Goal: Use online tool/utility: Utilize a website feature to perform a specific function

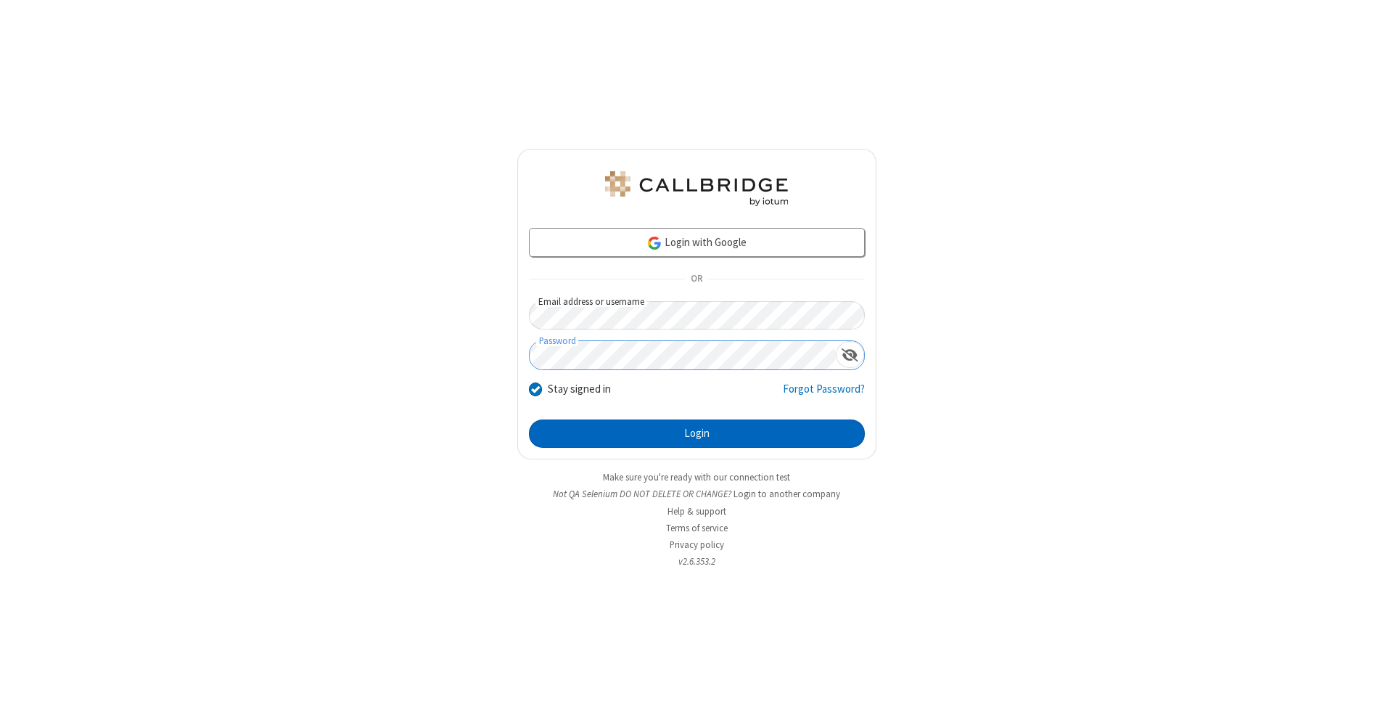
click at [697, 434] on button "Login" at bounding box center [697, 433] width 336 height 29
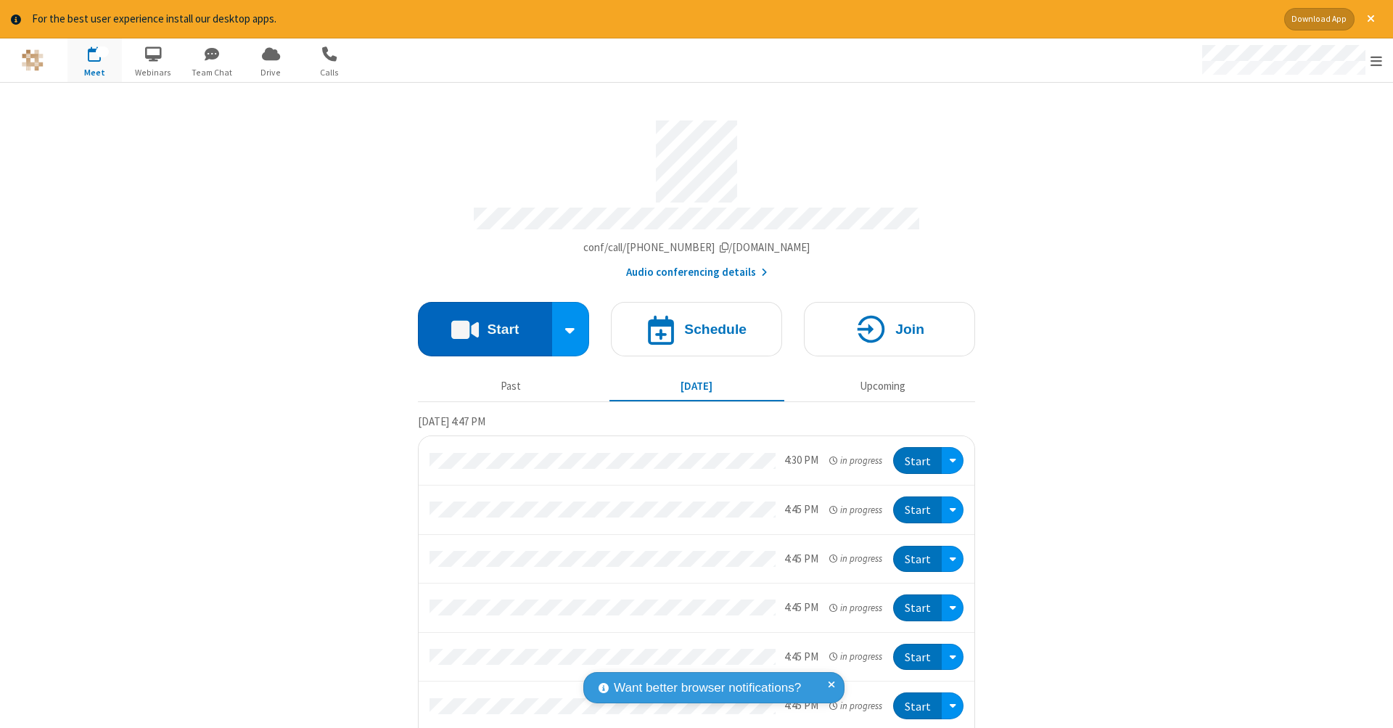
click at [479, 321] on button "Start" at bounding box center [485, 329] width 134 height 54
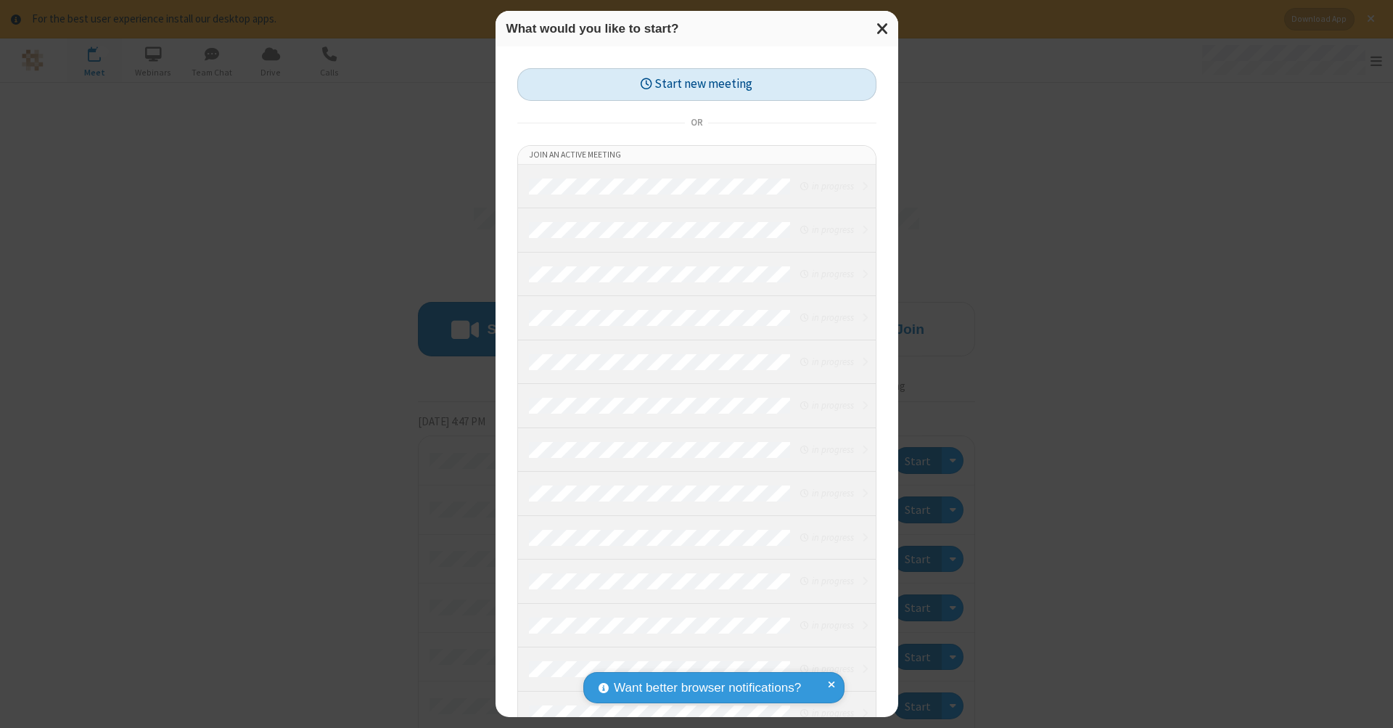
click at [697, 83] on button "Start new meeting" at bounding box center [696, 84] width 359 height 33
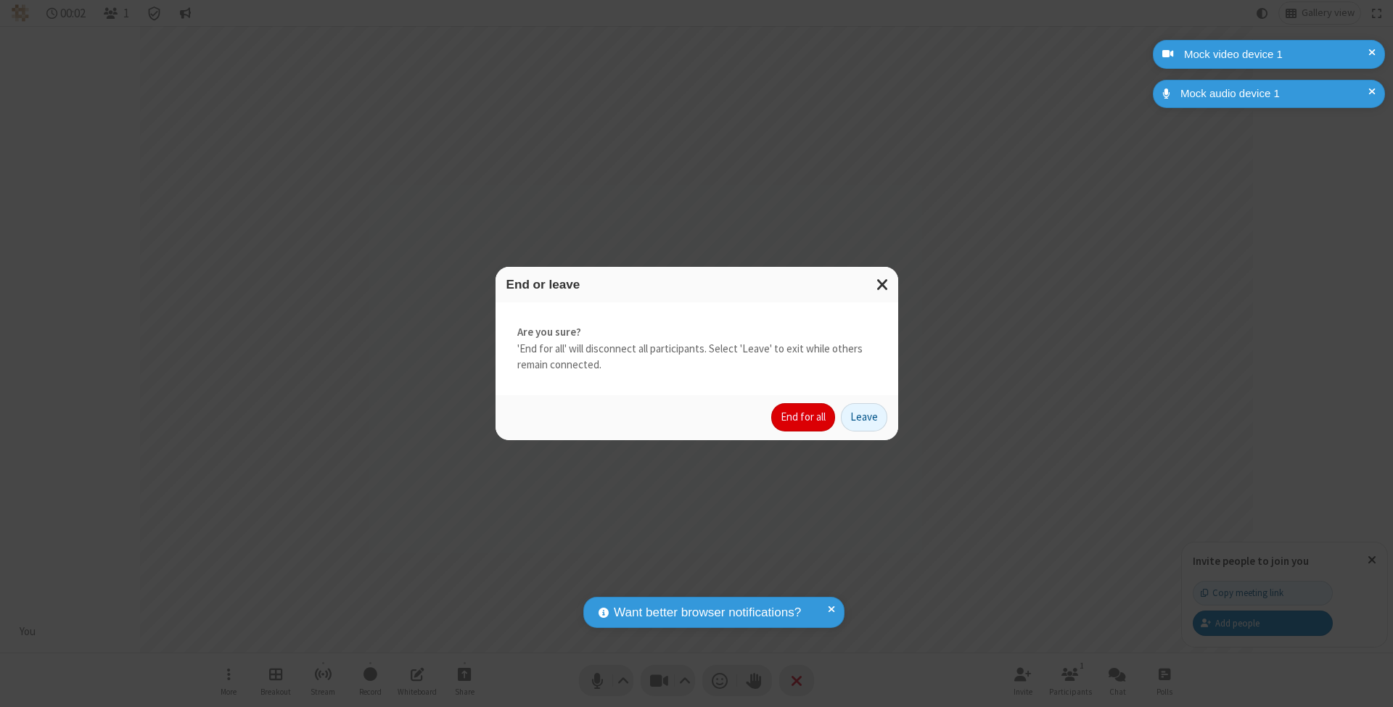
click at [804, 416] on button "End for all" at bounding box center [803, 417] width 64 height 29
